Goal: Information Seeking & Learning: Check status

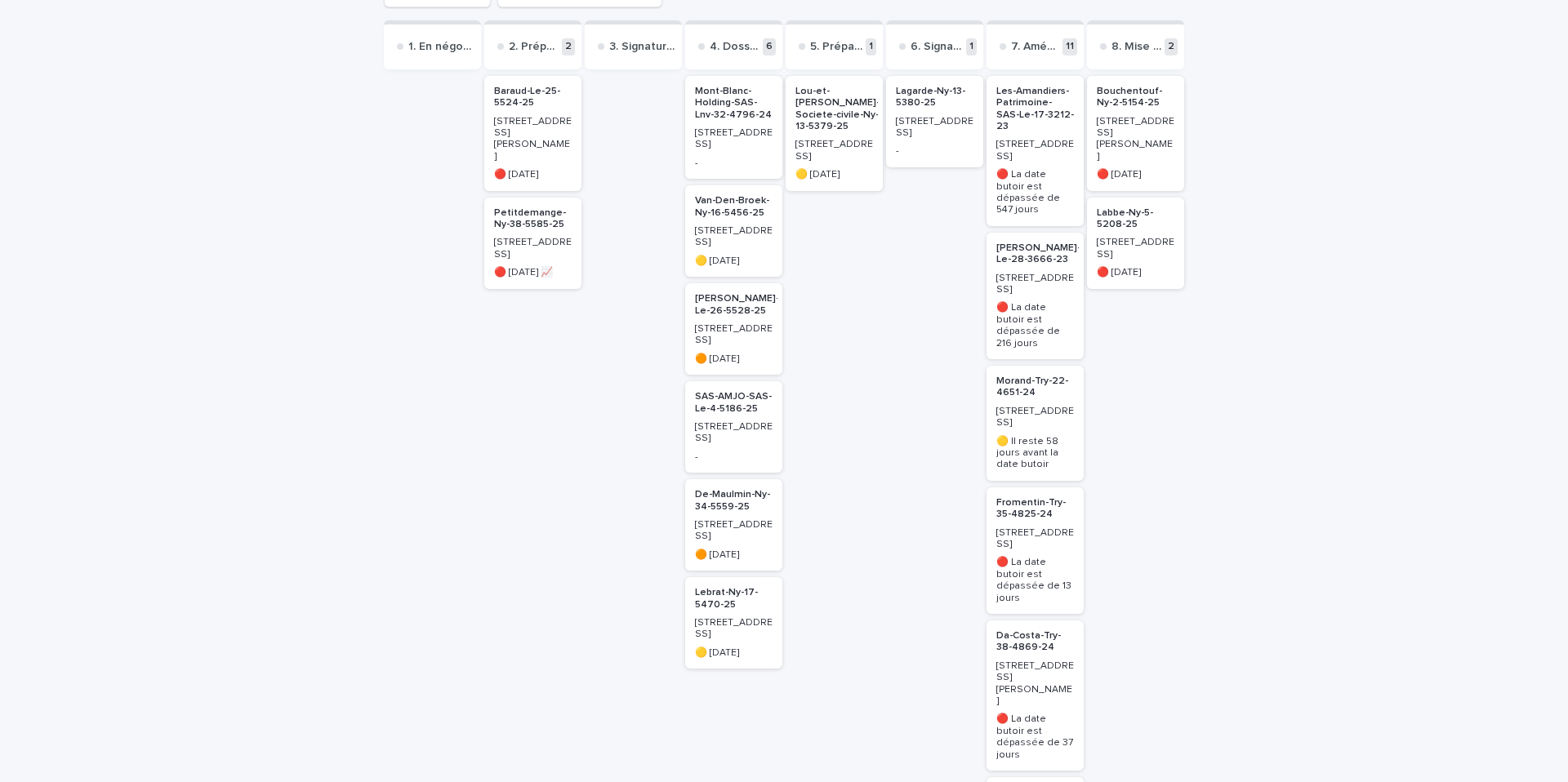
scroll to position [246, 0]
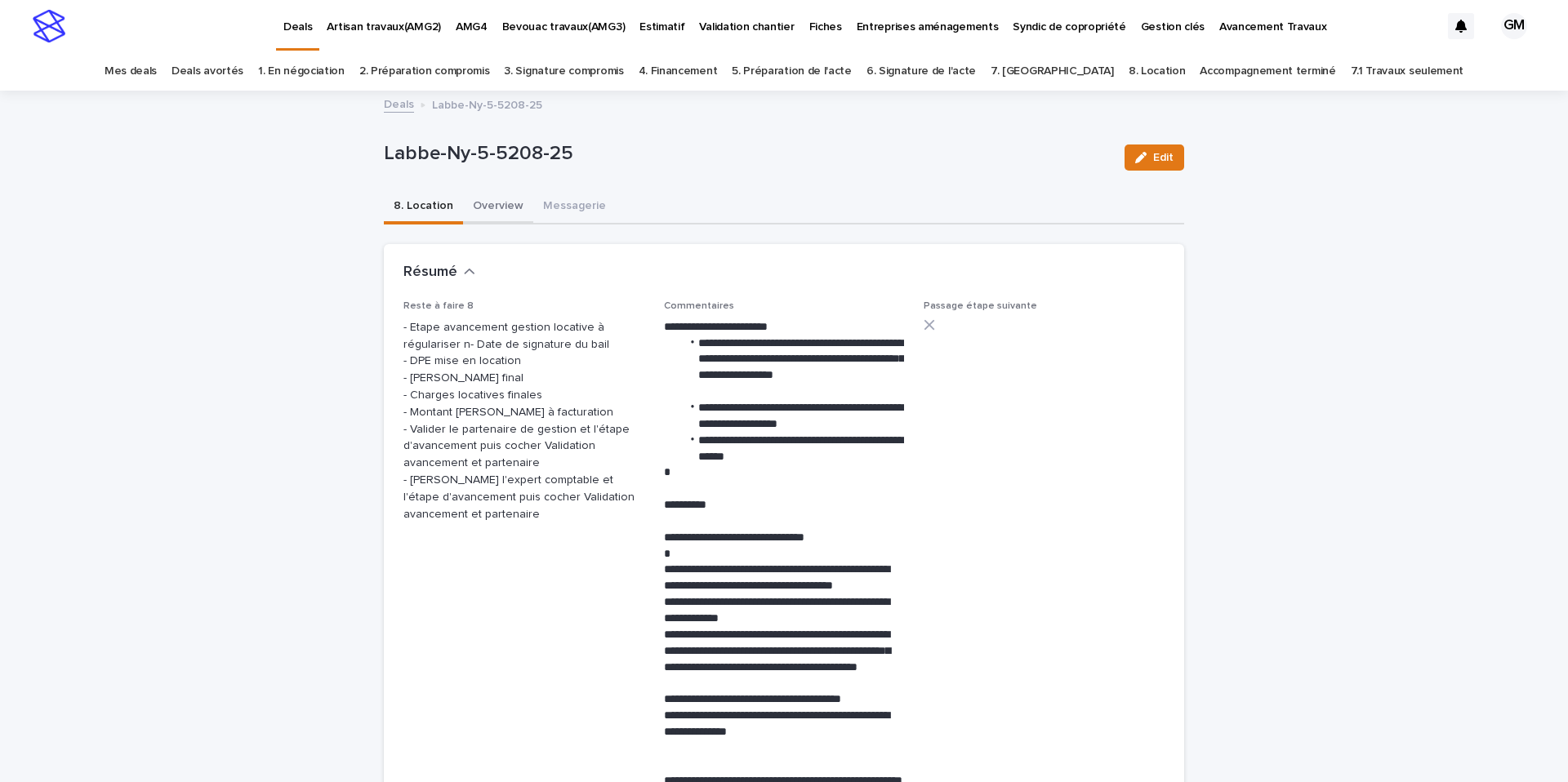
click at [515, 205] on button "Overview" at bounding box center [498, 207] width 71 height 34
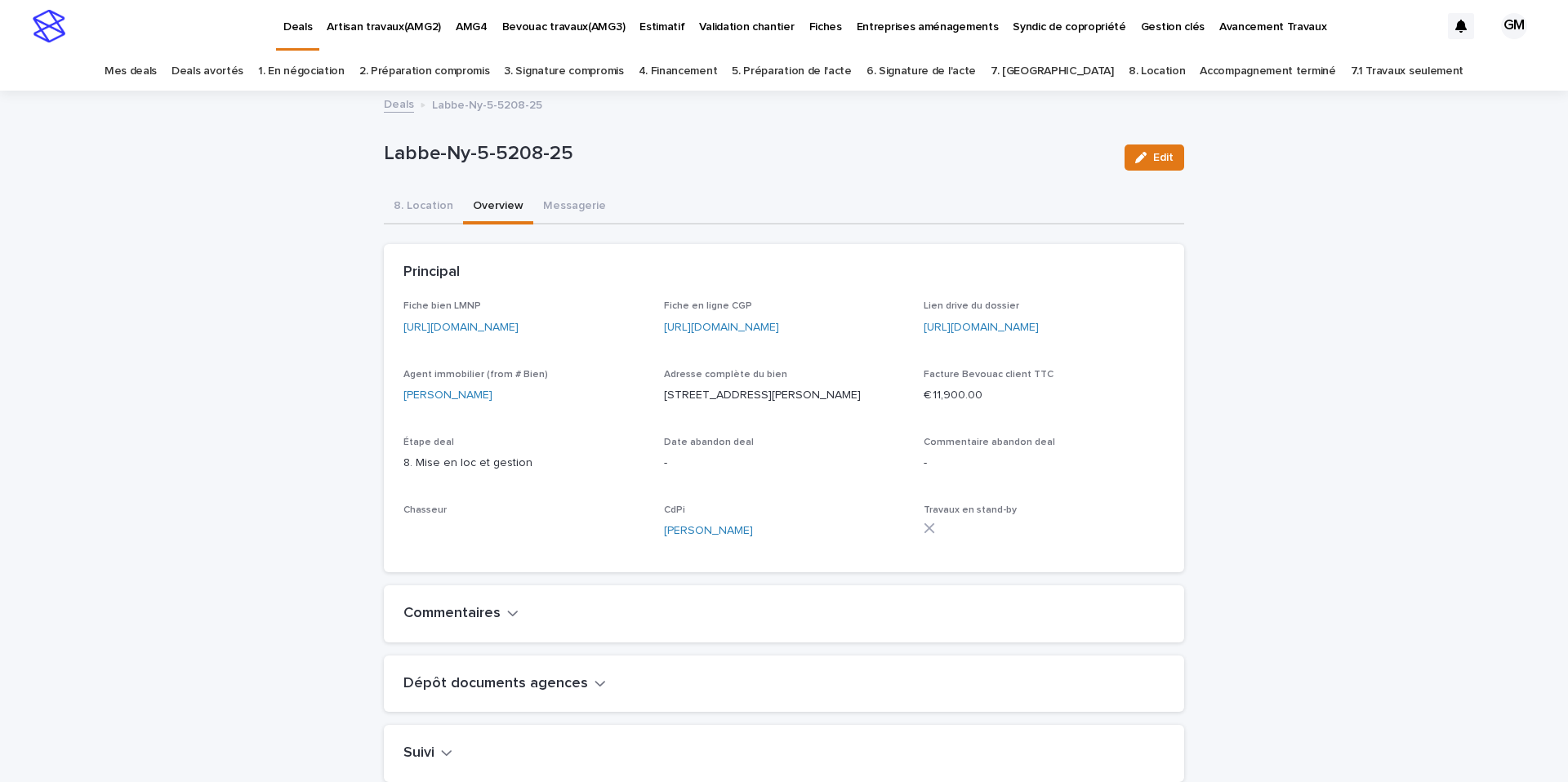
click at [517, 326] on link "https://app.bevouac.com/fiche/recWt1vMPuRq0SAQj" at bounding box center [461, 327] width 115 height 11
click at [1235, 69] on link "Accompagnement terminé" at bounding box center [1267, 71] width 136 height 38
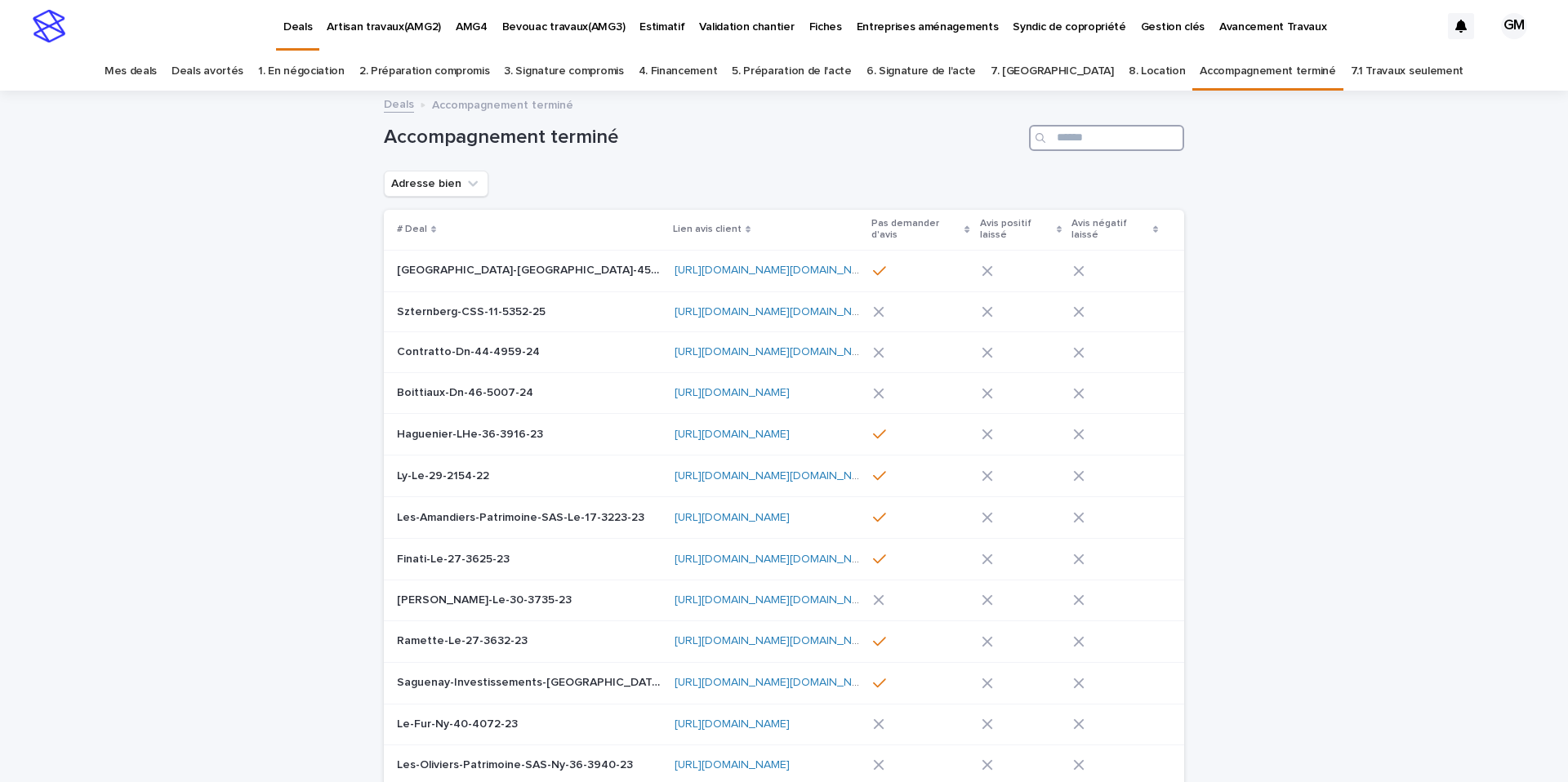
click at [1111, 136] on input "Search" at bounding box center [1106, 138] width 155 height 26
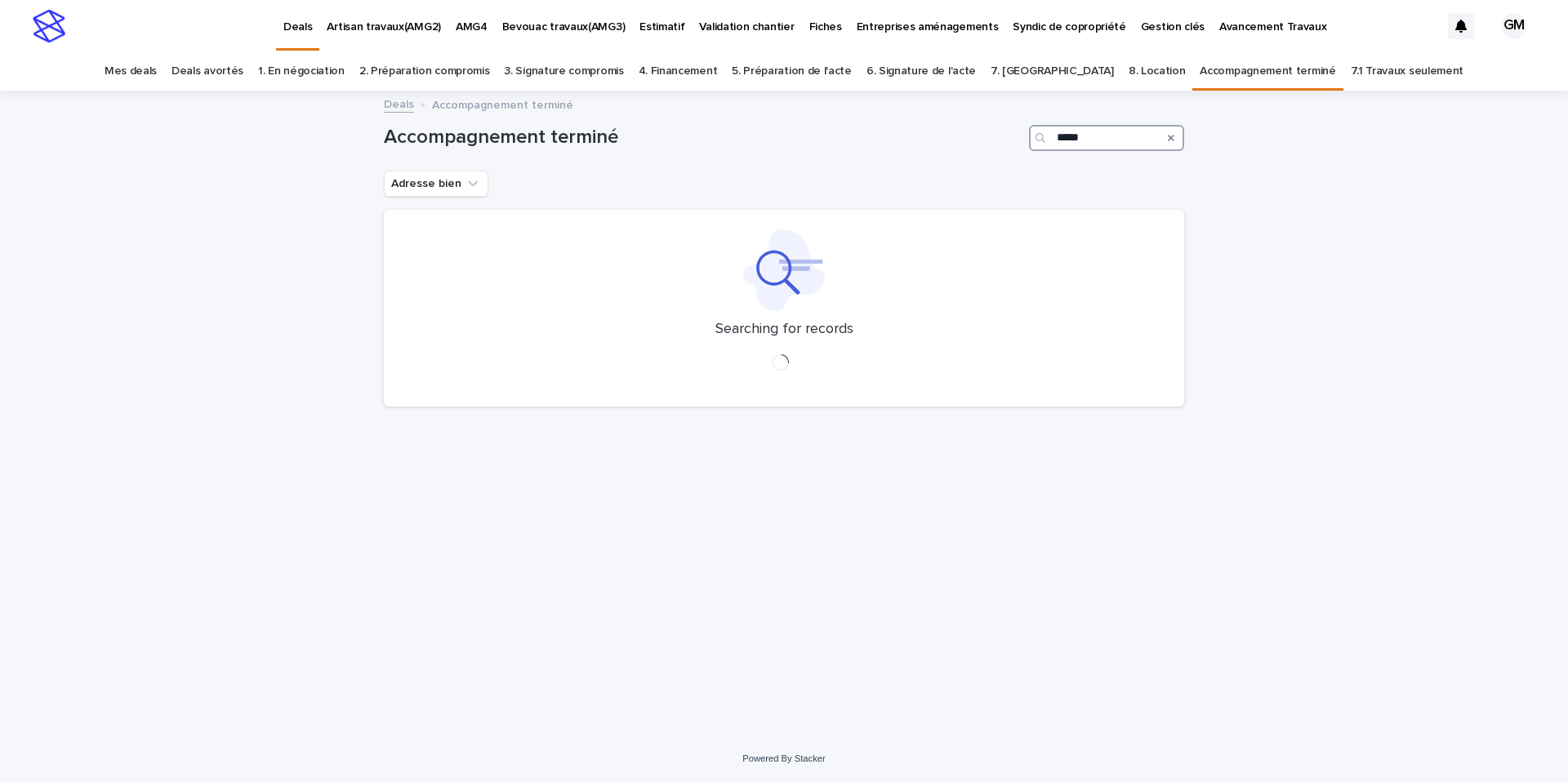
type input "*****"
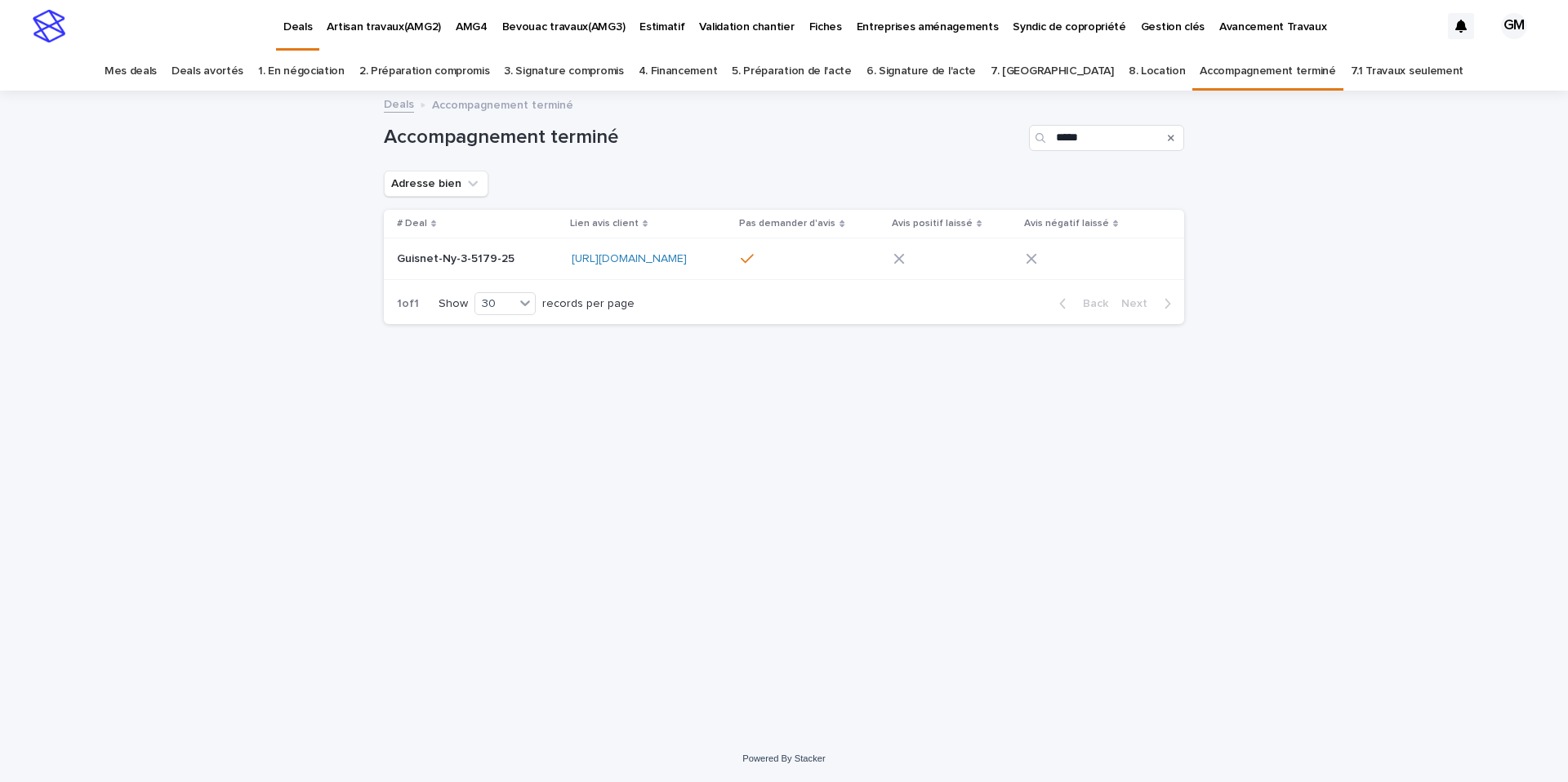
click at [481, 263] on p "Guisnet-Ny-3-5179-25" at bounding box center [457, 257] width 121 height 17
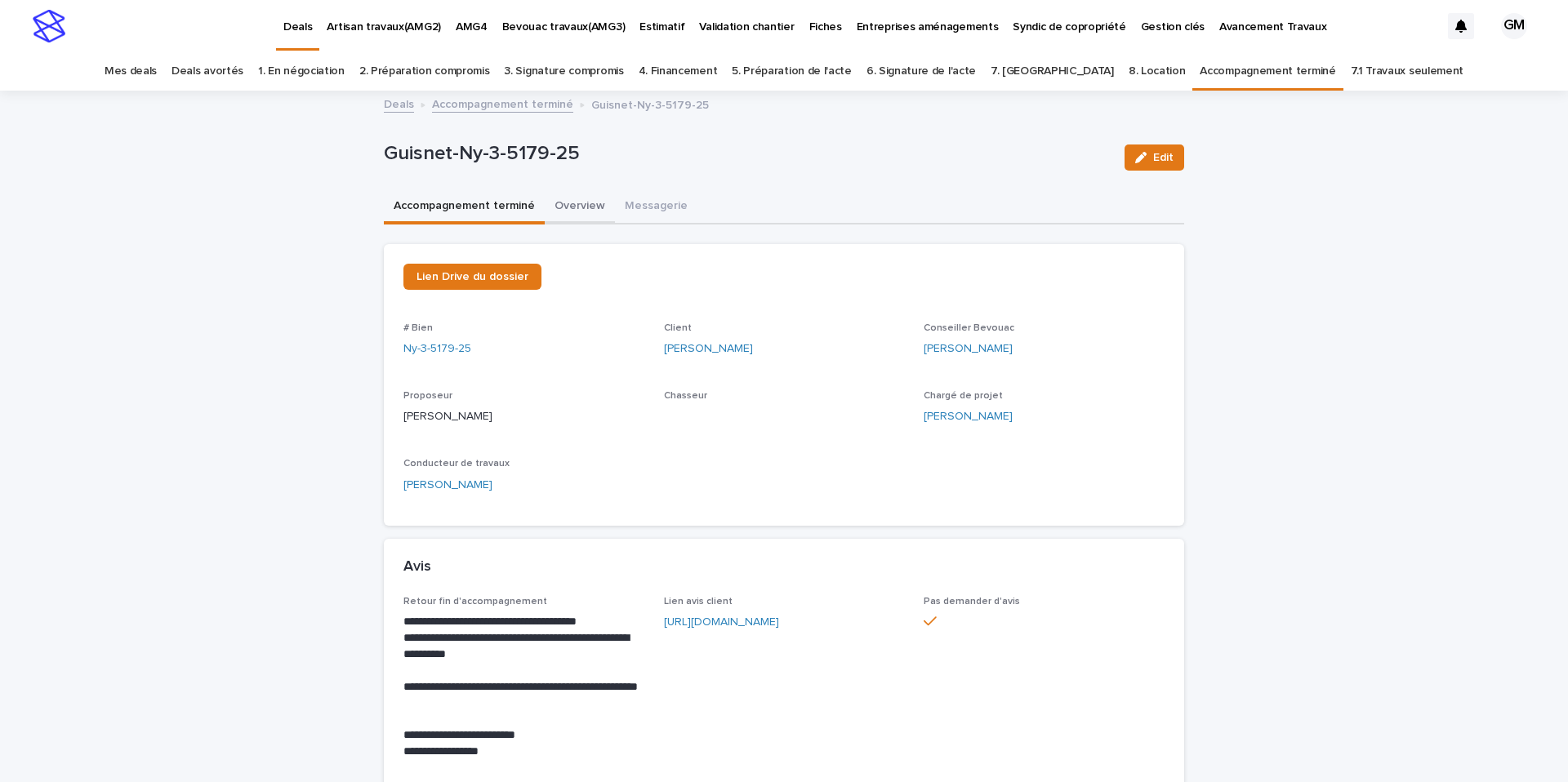
drag, startPoint x: 562, startPoint y: 200, endPoint x: 563, endPoint y: 208, distance: 8.1
click at [562, 200] on button "Overview" at bounding box center [580, 207] width 71 height 34
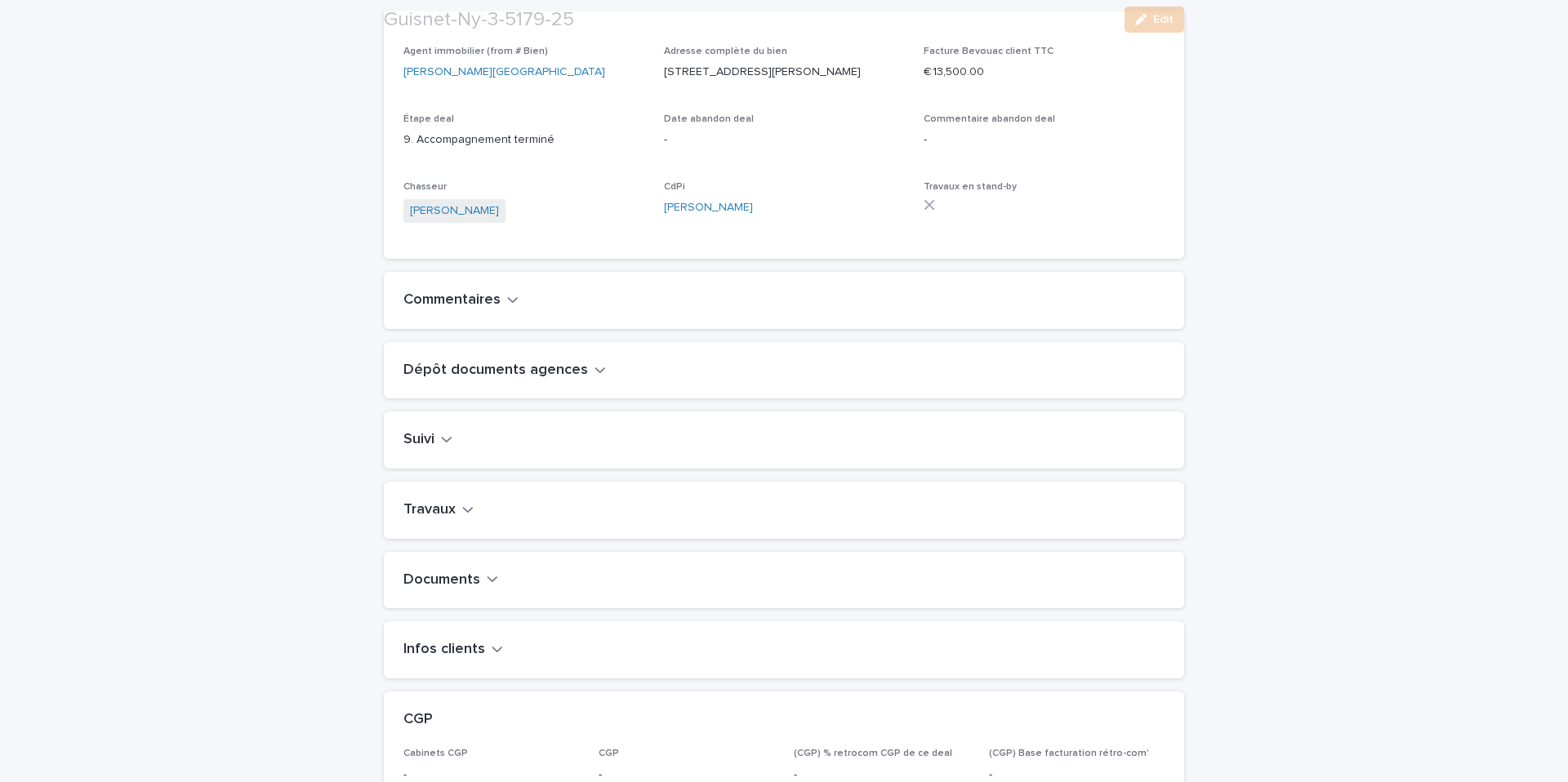
scroll to position [503, 0]
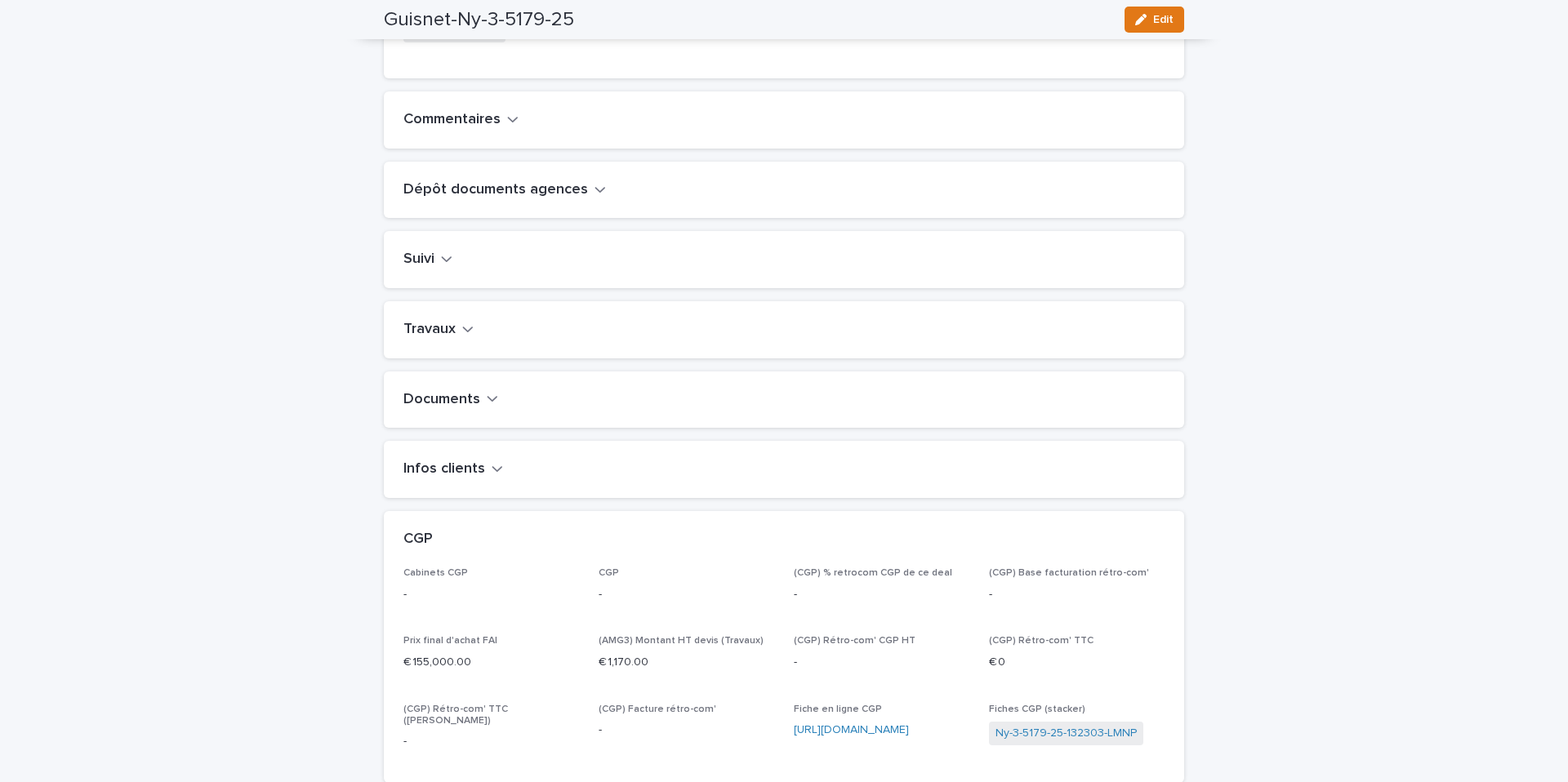
drag, startPoint x: 466, startPoint y: 363, endPoint x: 480, endPoint y: 362, distance: 14.0
click at [465, 336] on icon "button" at bounding box center [468, 329] width 11 height 15
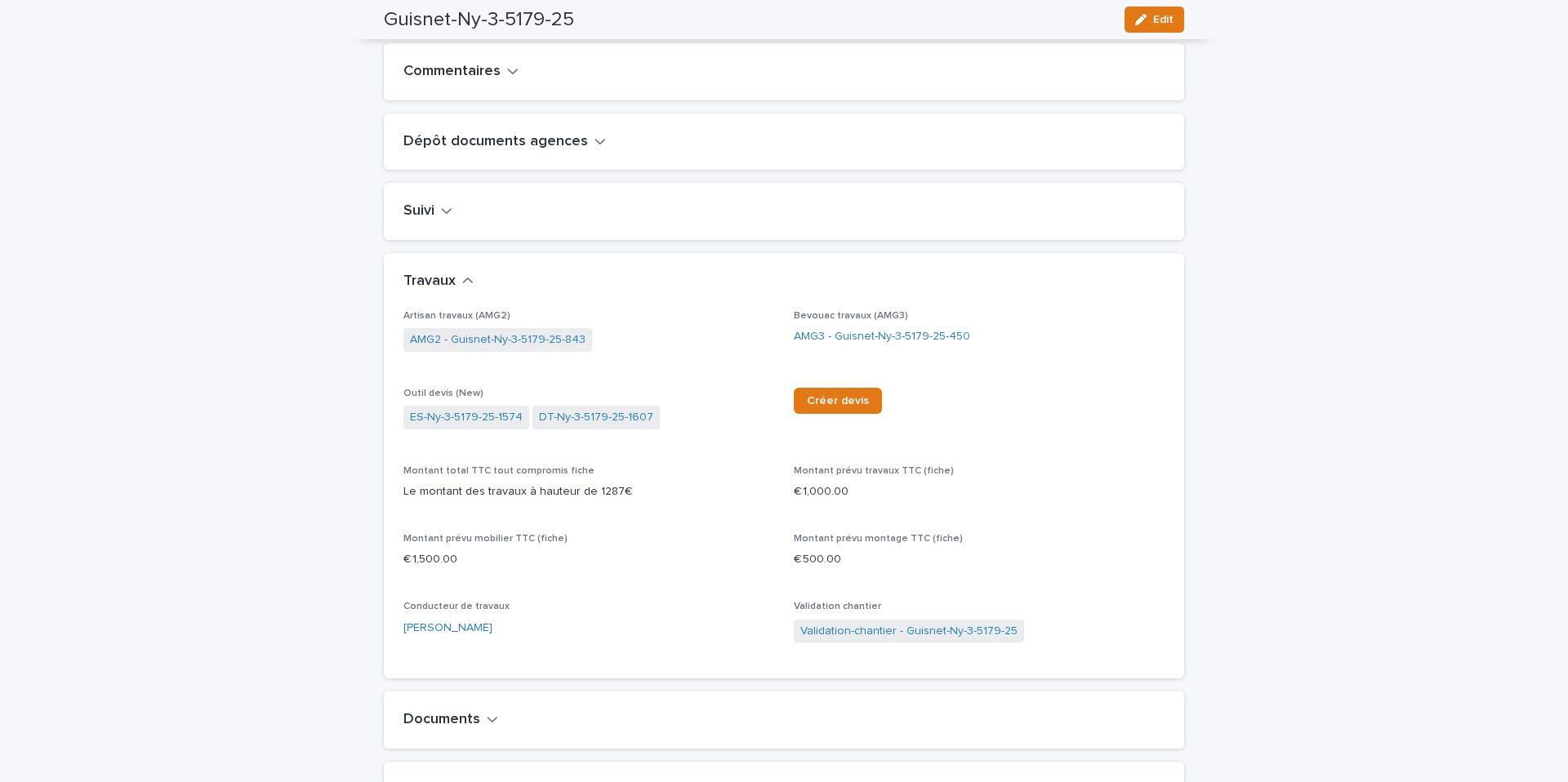
scroll to position [553, 0]
click at [812, 345] on link "AMG3 - Guisnet-Ny-3-5179-25-450" at bounding box center [882, 336] width 176 height 17
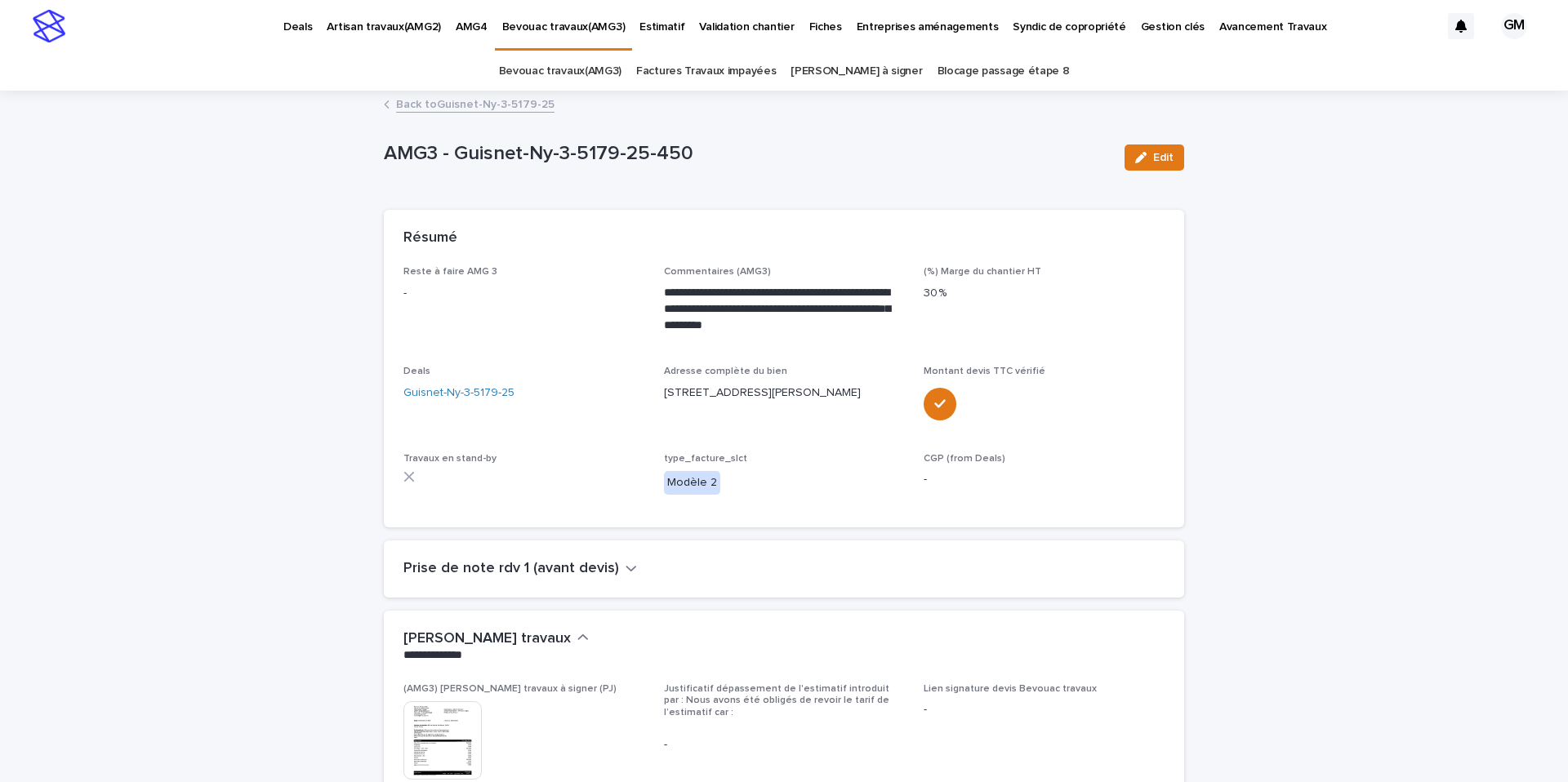
click at [484, 109] on link "Back to Guisnet-Ny-3-5179-25" at bounding box center [475, 103] width 159 height 19
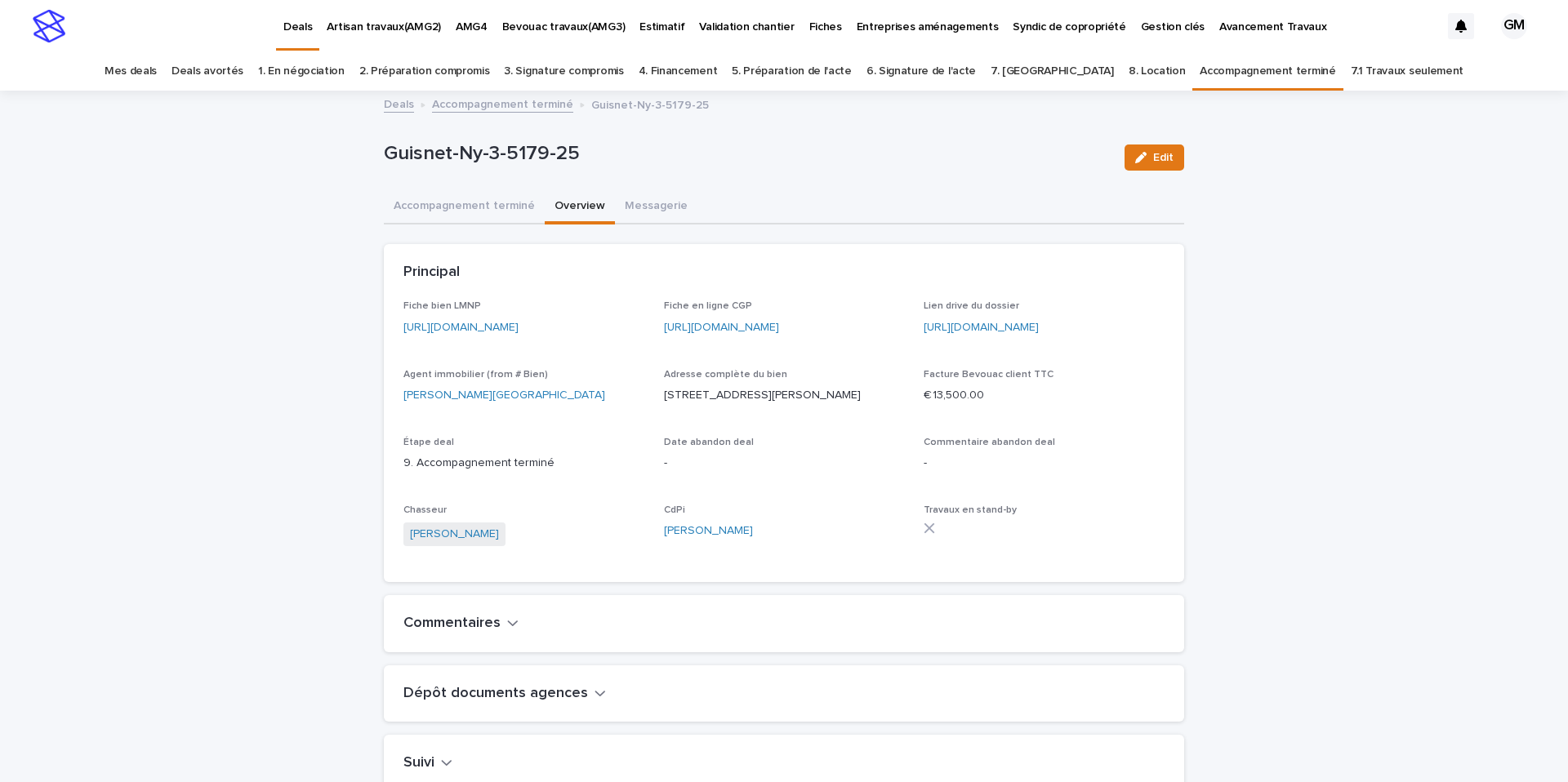
scroll to position [52, 0]
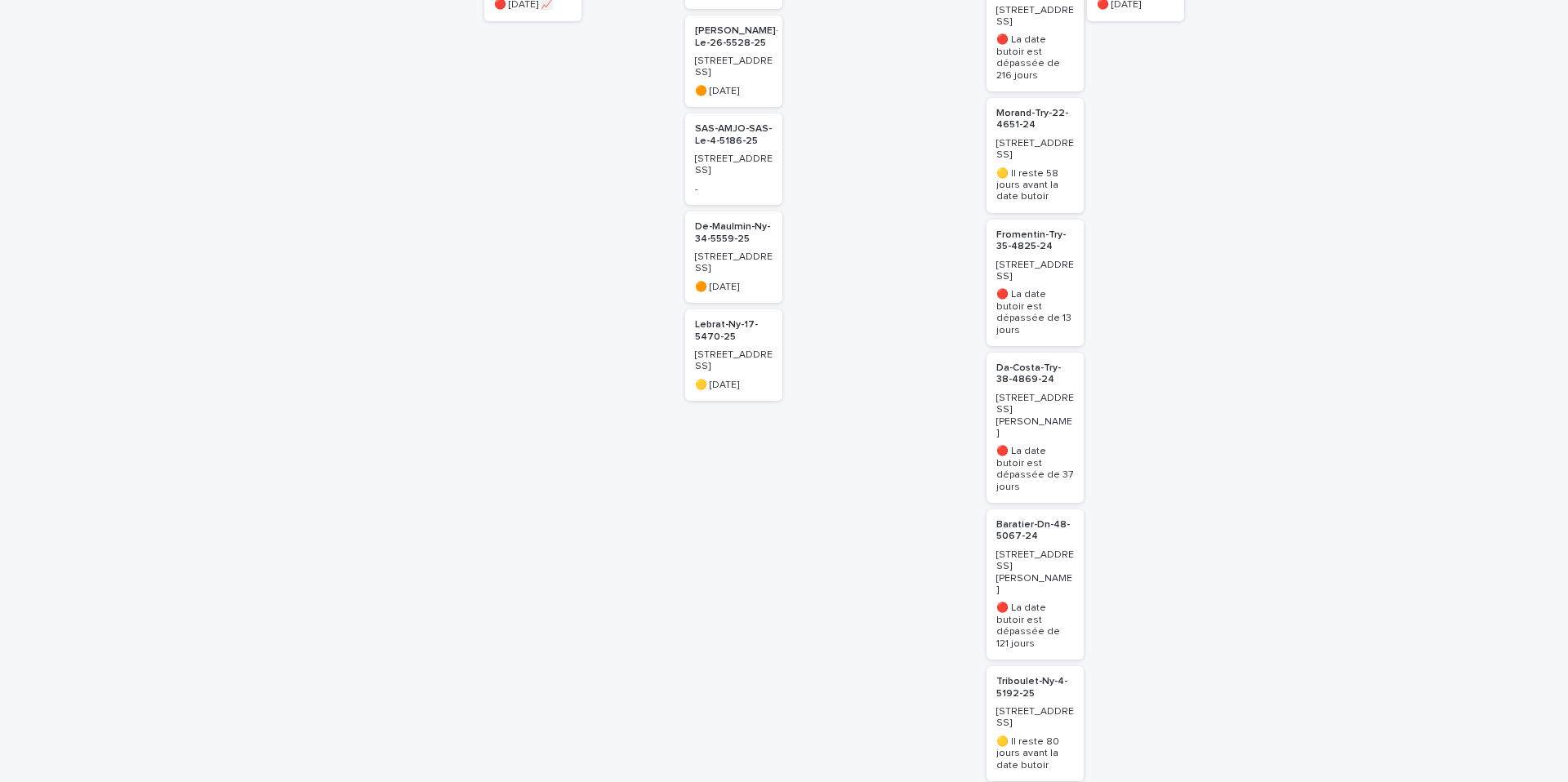
scroll to position [524, 0]
click at [1031, 518] on p "Baratier-Dn-48-5067-24" at bounding box center [1036, 529] width 78 height 23
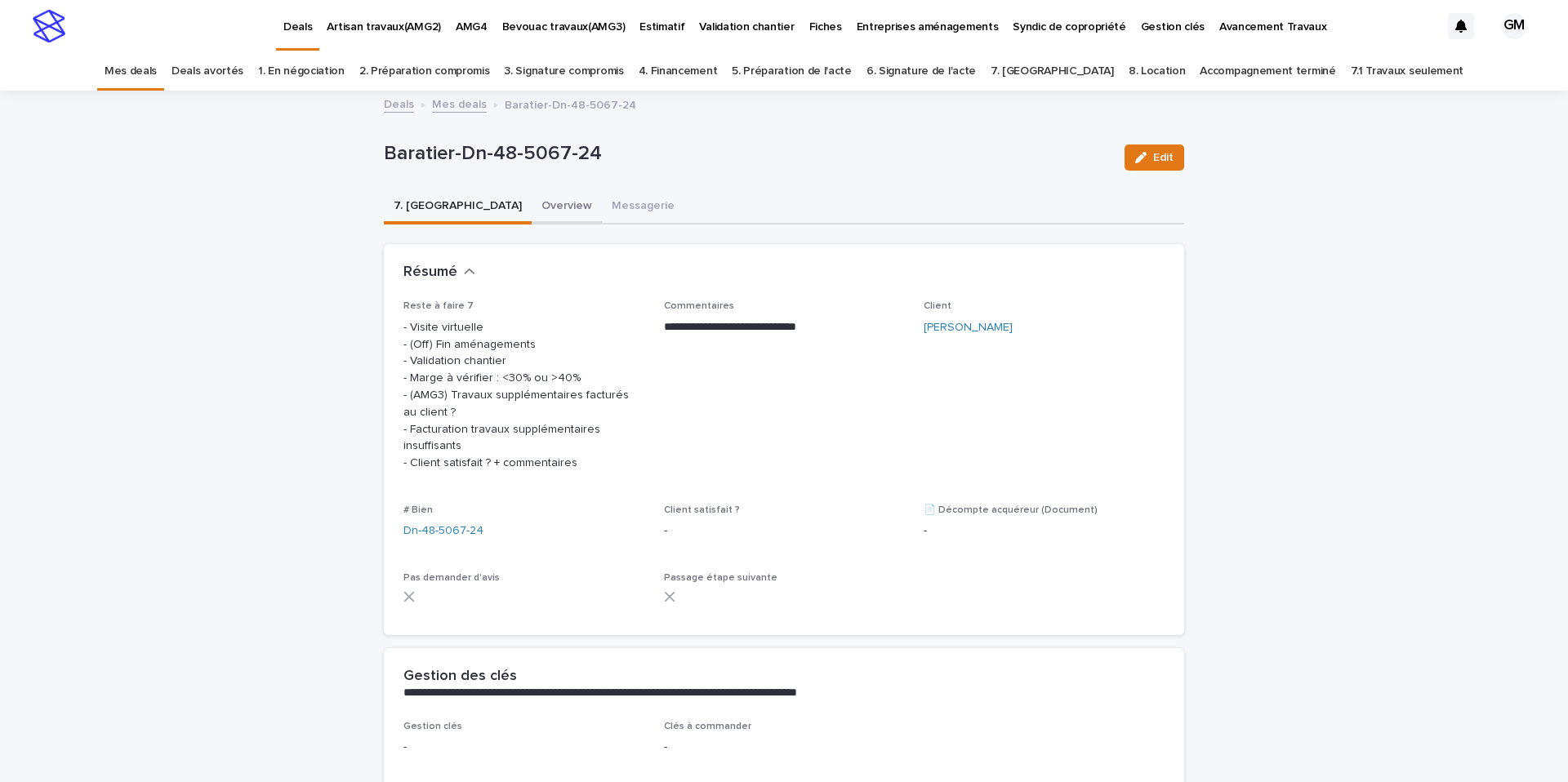
click at [531, 205] on button "Overview" at bounding box center [567, 207] width 71 height 34
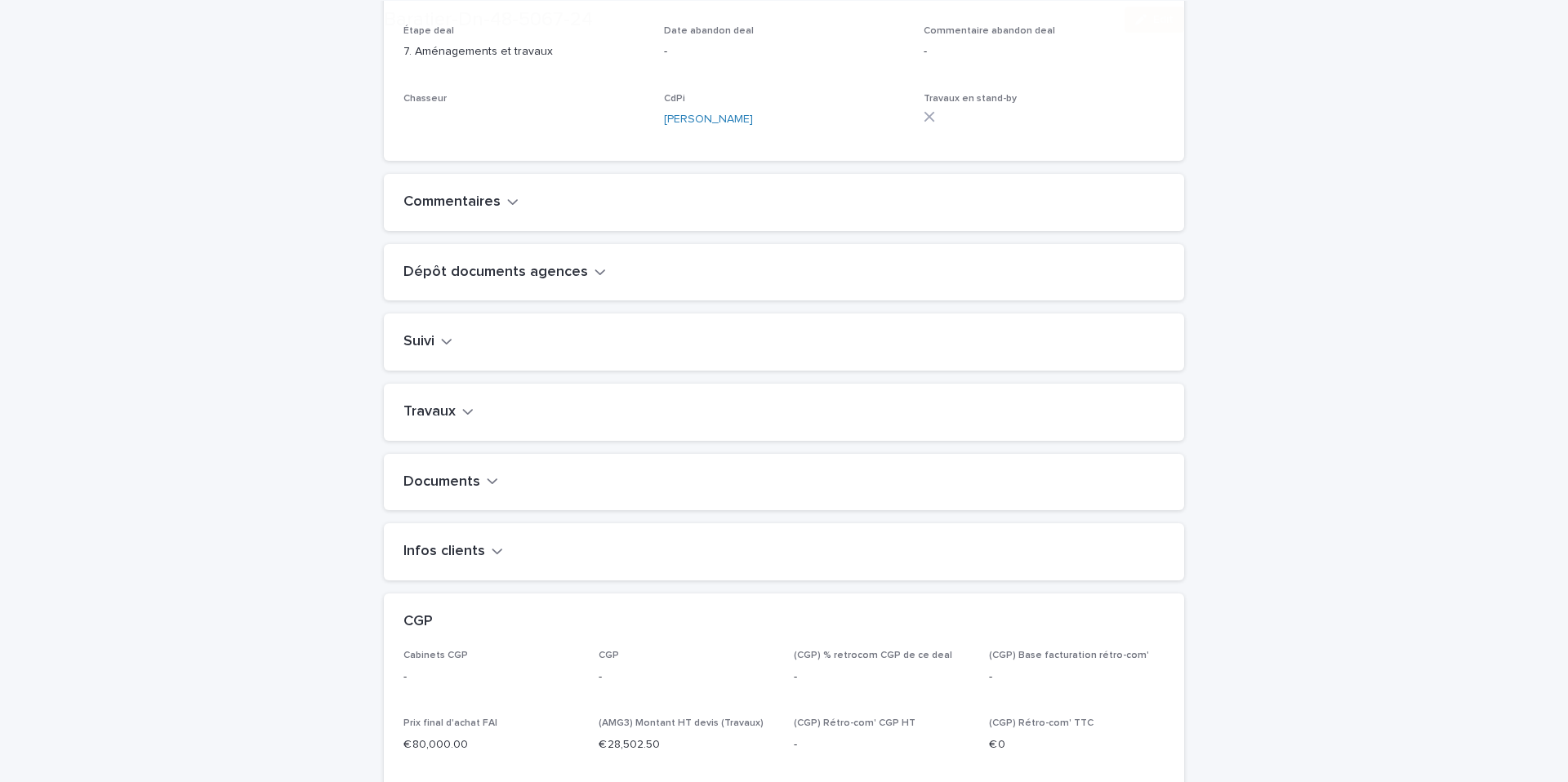
scroll to position [697, 0]
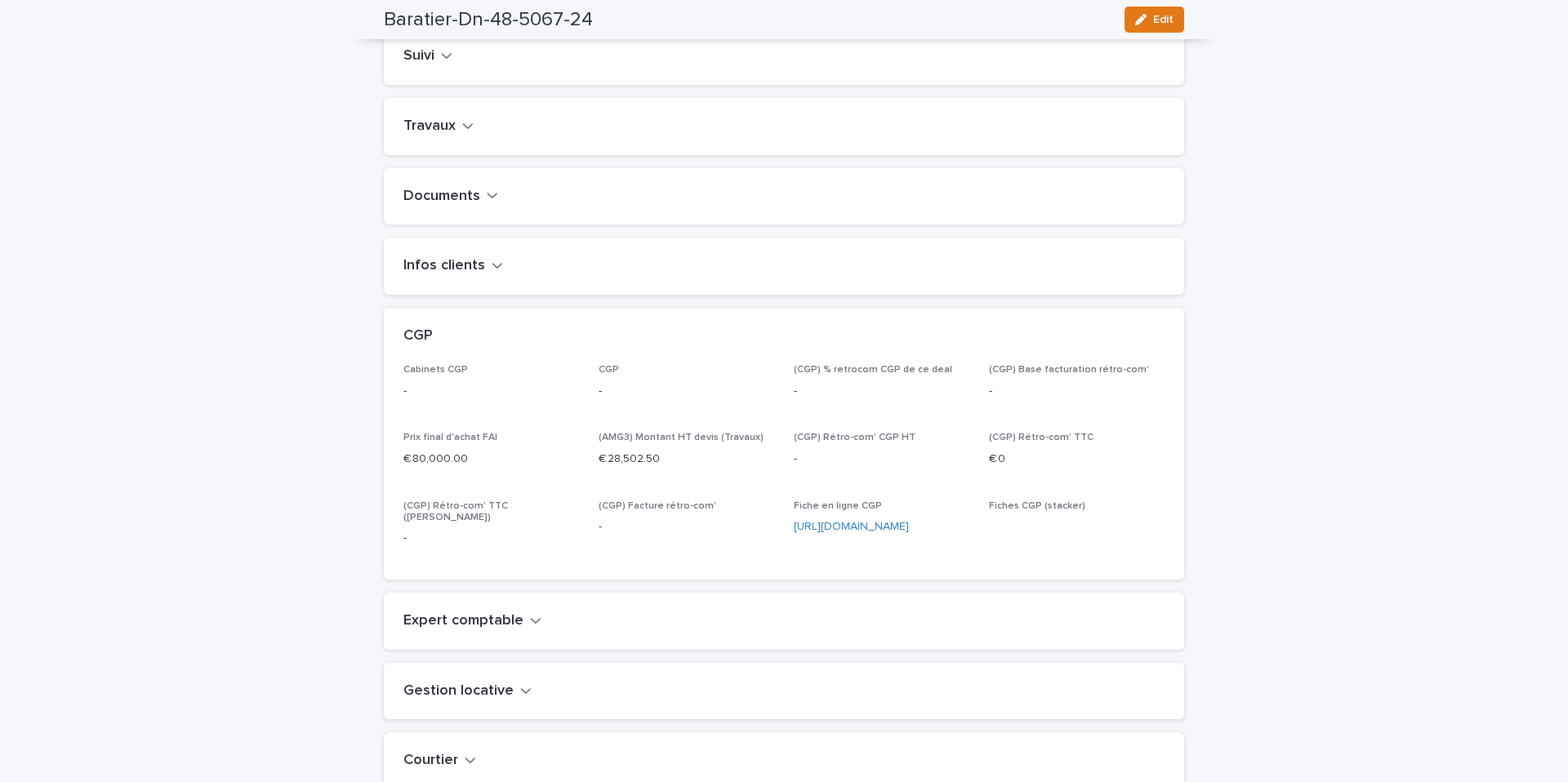
click at [440, 136] on h2 "Travaux" at bounding box center [429, 126] width 52 height 18
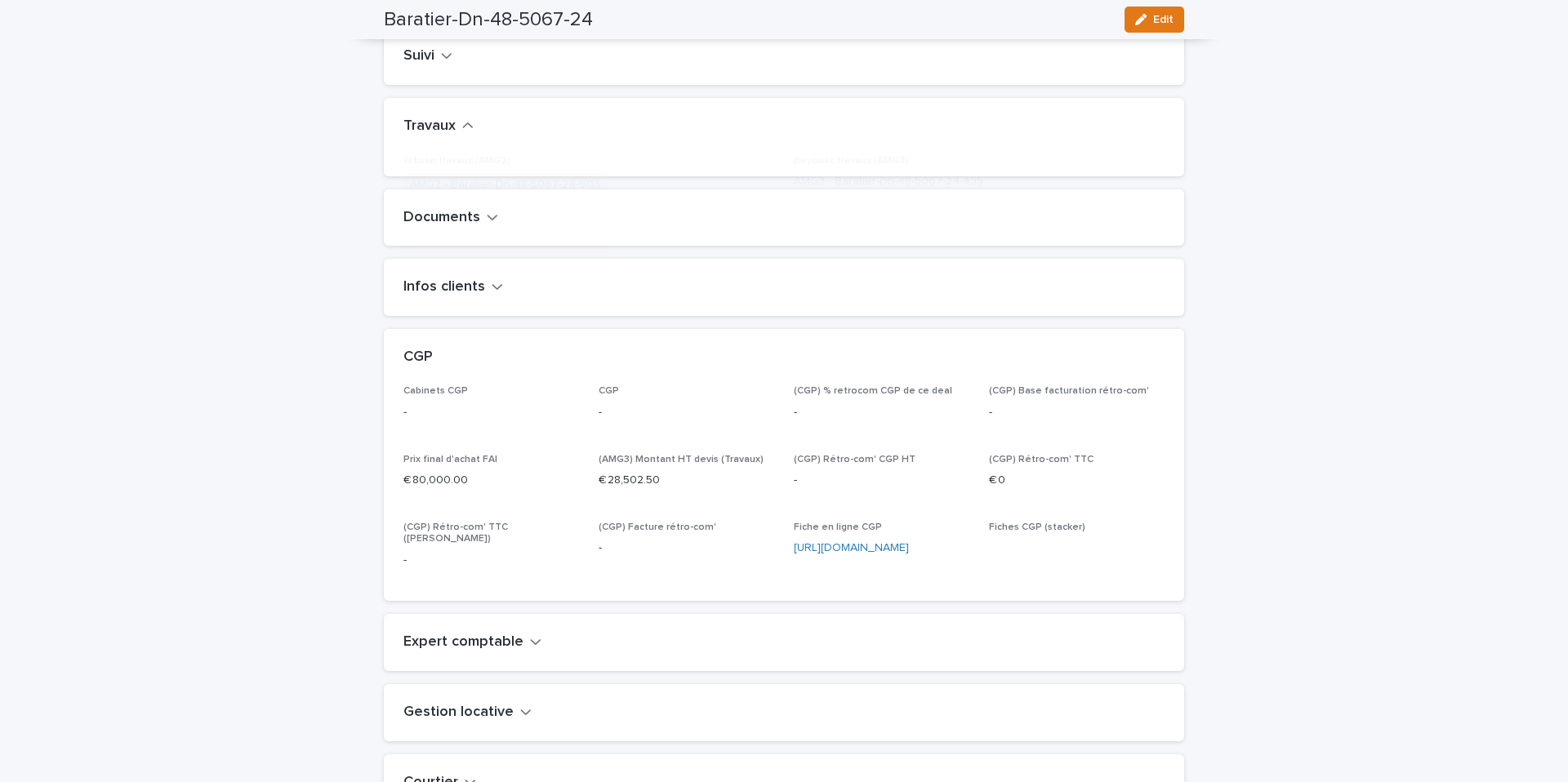
scroll to position [698, 0]
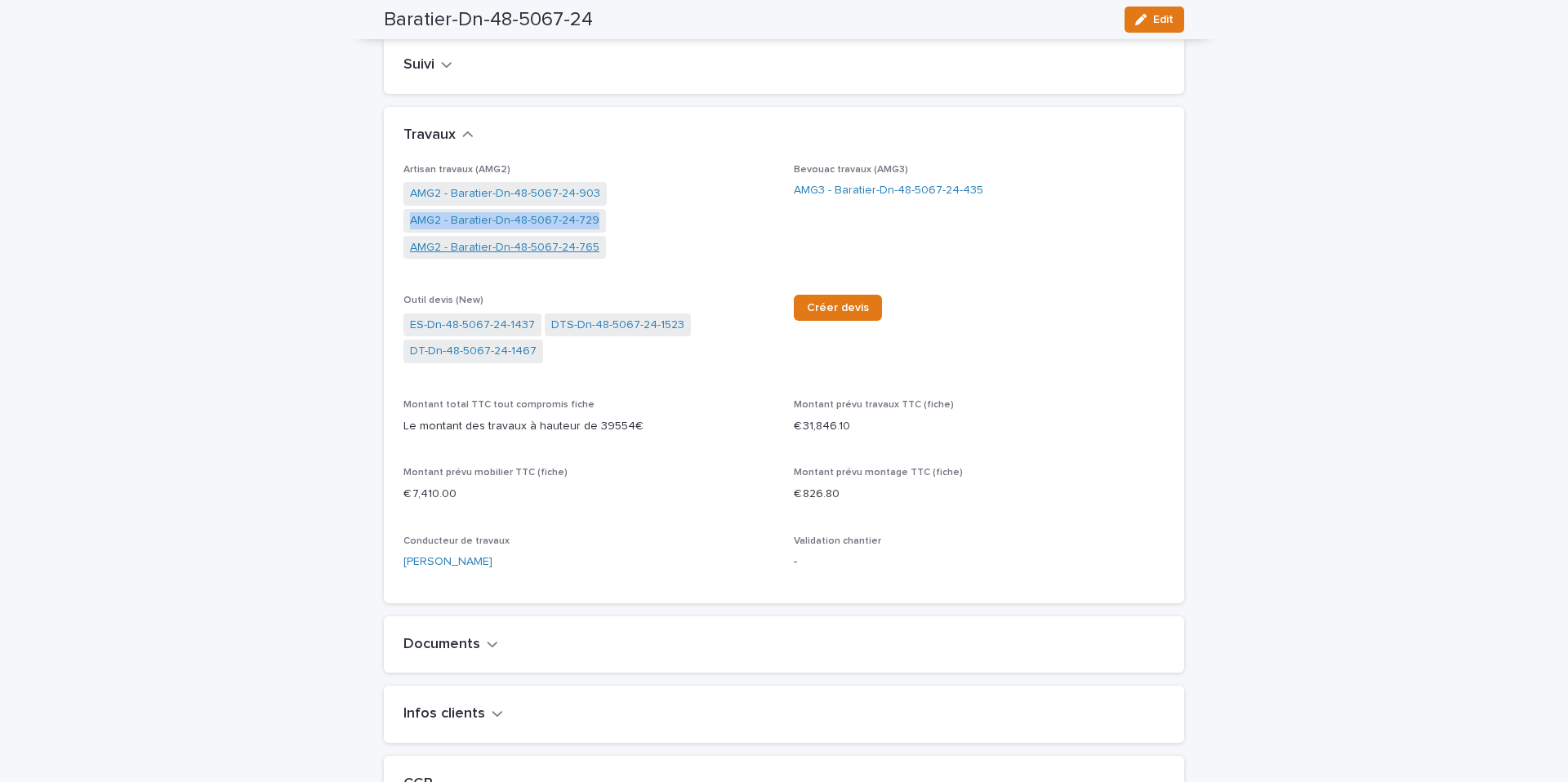
click at [497, 256] on link "AMG2 - Baratier-Dn-48-5067-24-765" at bounding box center [504, 248] width 189 height 17
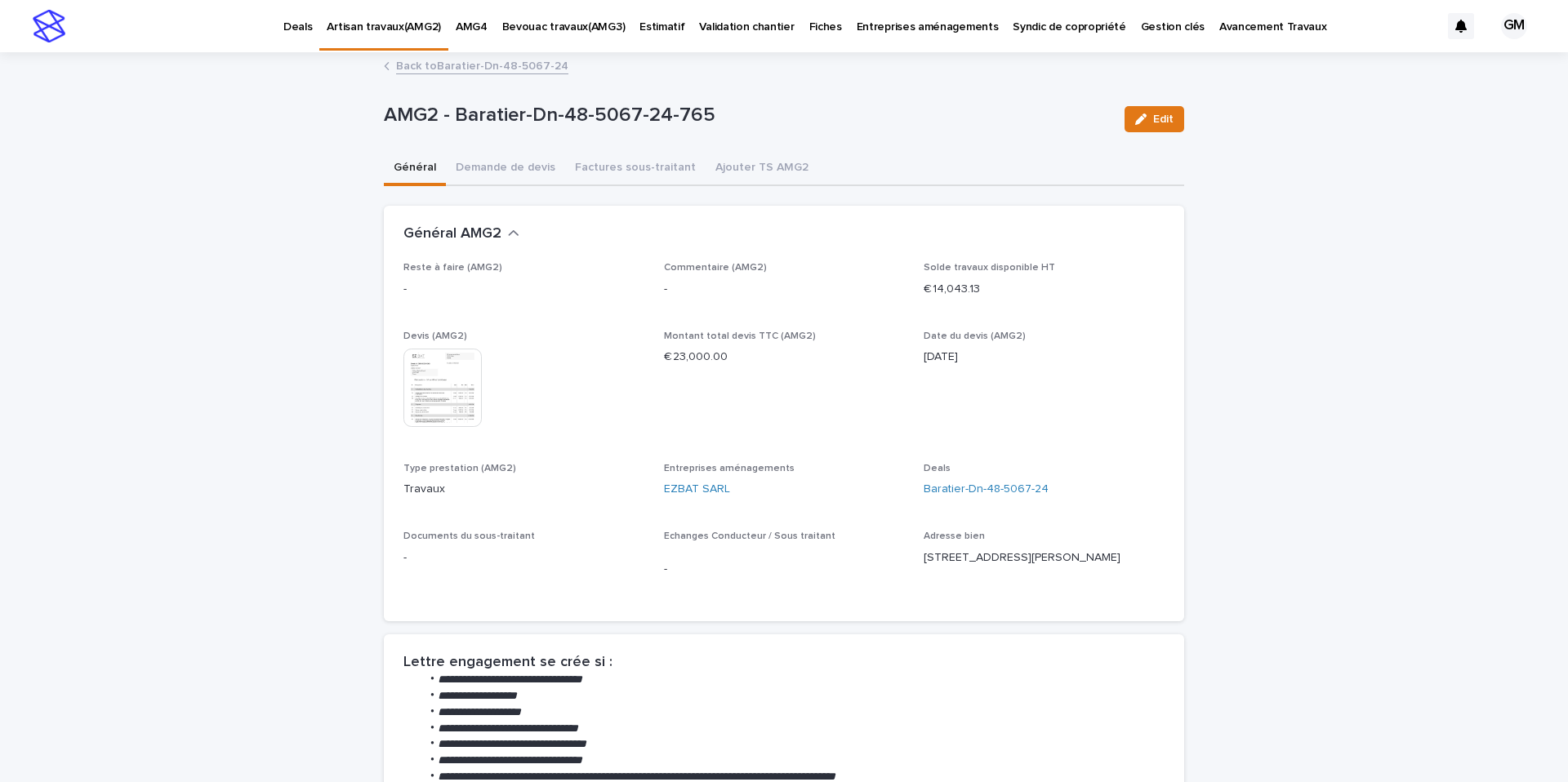
click at [472, 399] on img at bounding box center [442, 387] width 78 height 78
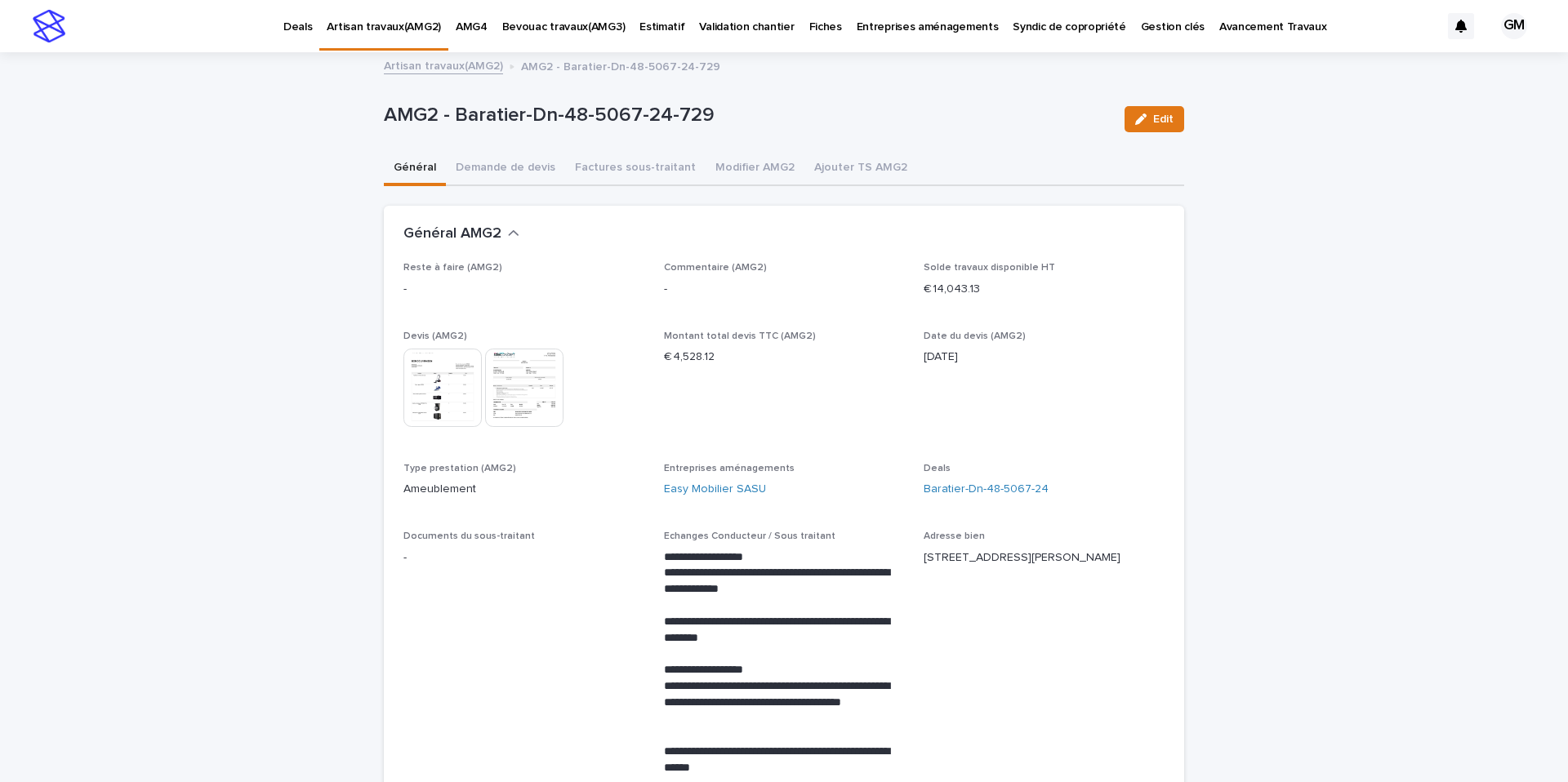
click at [458, 66] on link "Artisan travaux(AMG2)" at bounding box center [443, 65] width 119 height 19
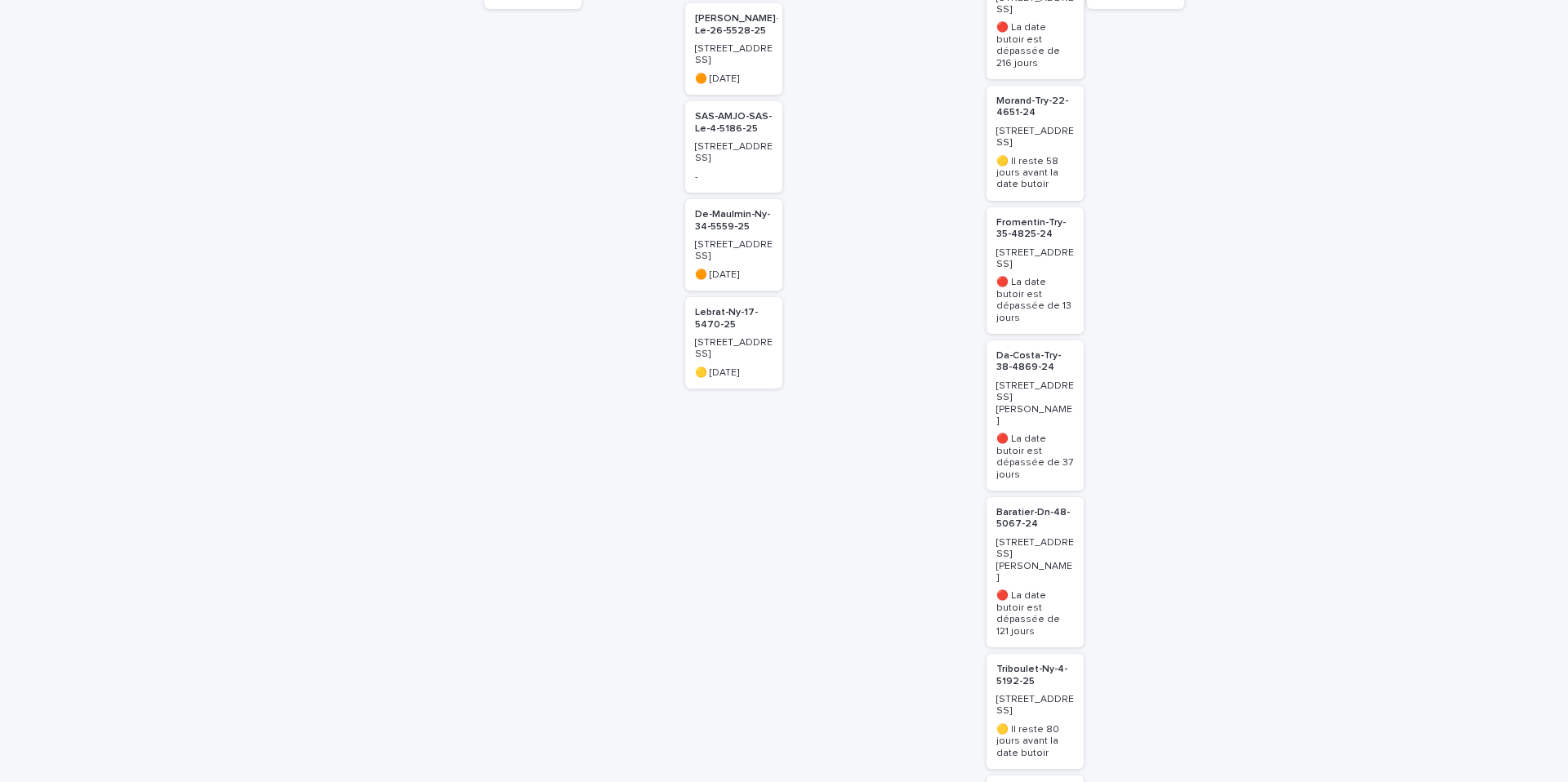
scroll to position [537, 0]
